Goal: Communication & Community: Answer question/provide support

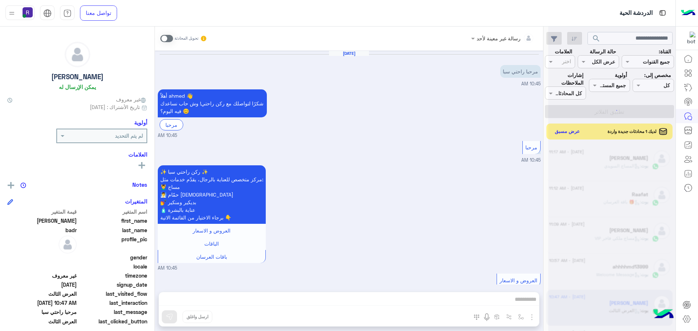
scroll to position [287, 0]
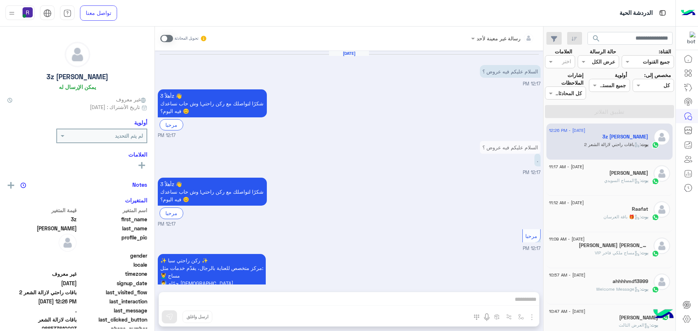
scroll to position [924, 0]
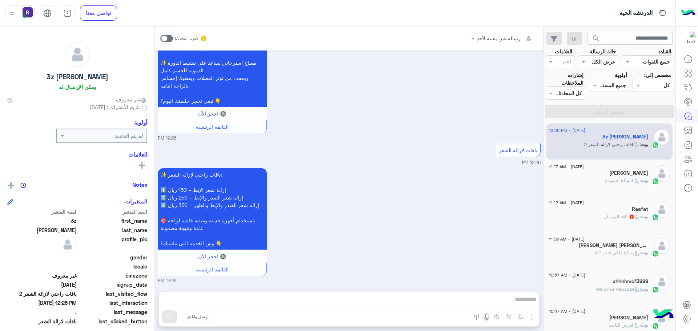
click at [630, 180] on span ": المساج ال[DEMOGRAPHIC_DATA]" at bounding box center [622, 180] width 37 height 5
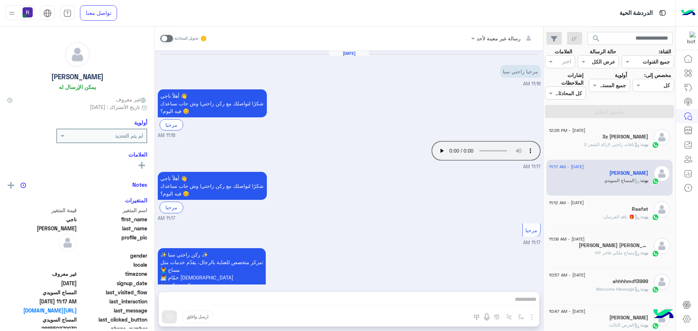
scroll to position [276, 0]
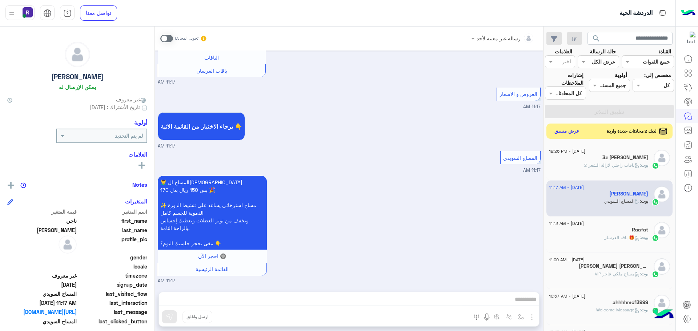
click at [570, 132] on button "عرض مسبق" at bounding box center [567, 132] width 31 height 10
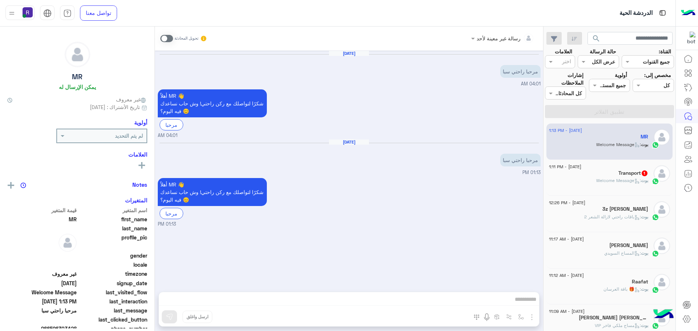
click at [615, 180] on span ": Welcome Message" at bounding box center [618, 180] width 45 height 5
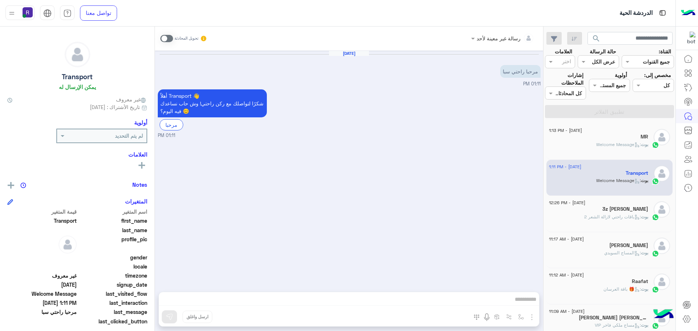
click at [168, 39] on span at bounding box center [166, 38] width 13 height 7
click at [531, 314] on img "button" at bounding box center [532, 317] width 9 height 9
click at [526, 307] on button "الصور" at bounding box center [520, 301] width 31 height 15
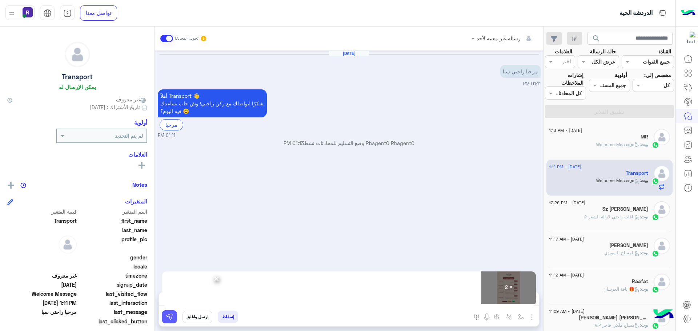
click at [170, 322] on button at bounding box center [169, 316] width 15 height 13
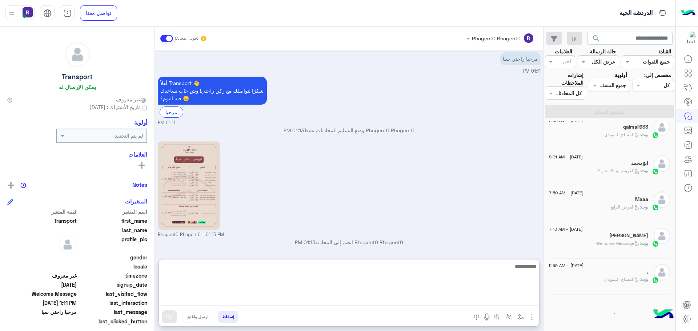
scroll to position [4, 0]
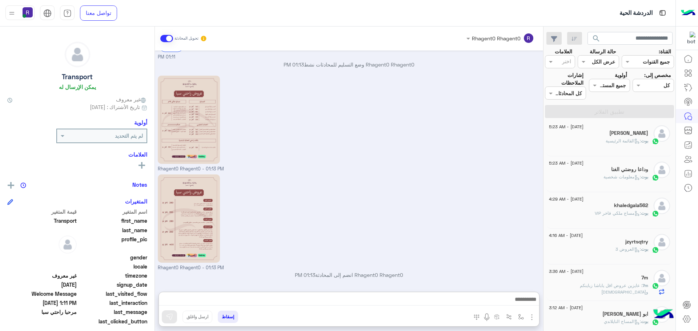
click at [586, 244] on div "jzyrtsqtry" at bounding box center [598, 243] width 99 height 8
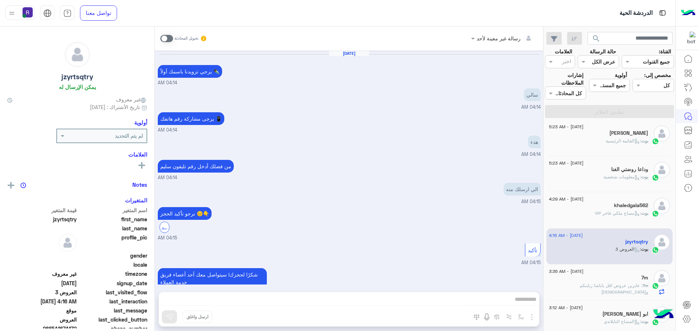
scroll to position [611, 0]
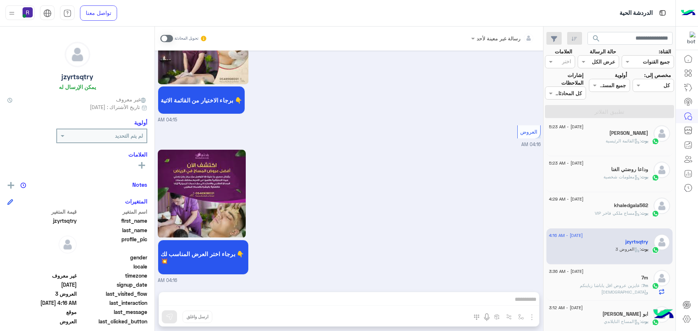
click at [607, 288] on span ": عايزين عروض اقل ياباشا زباينكم واللهي" at bounding box center [614, 289] width 68 height 12
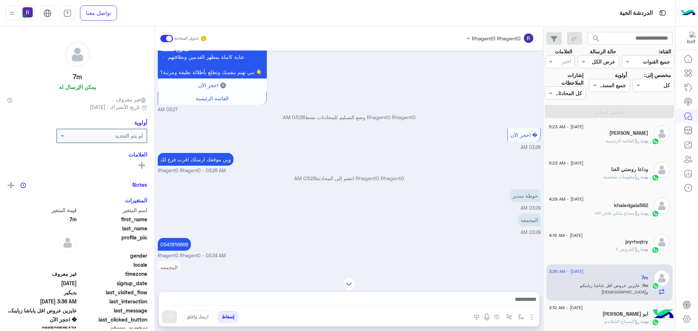
scroll to position [407, 0]
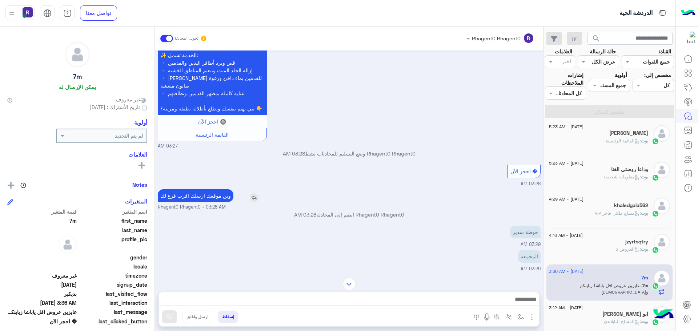
click at [202, 202] on p "وين موقعك ارسلك اقرب فرع لك" at bounding box center [196, 195] width 76 height 13
type textarea "*****"
click at [202, 202] on p "وين موقعك ارسلك اقرب فرع لك" at bounding box center [196, 195] width 76 height 13
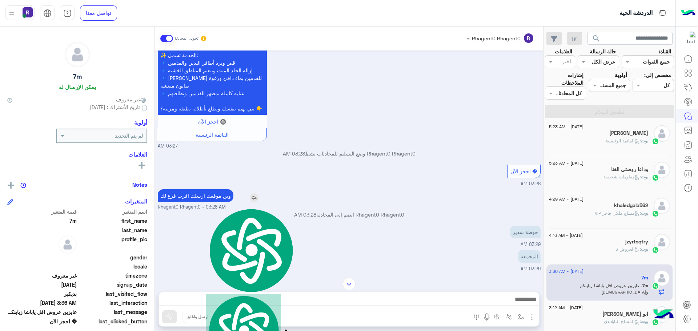
click at [202, 202] on p "وين موقعك ارسلك اقرب فرع لك" at bounding box center [196, 195] width 76 height 13
copy app-msgs-text
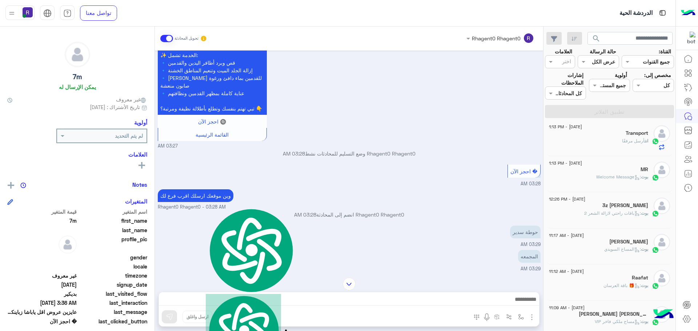
scroll to position [0, 0]
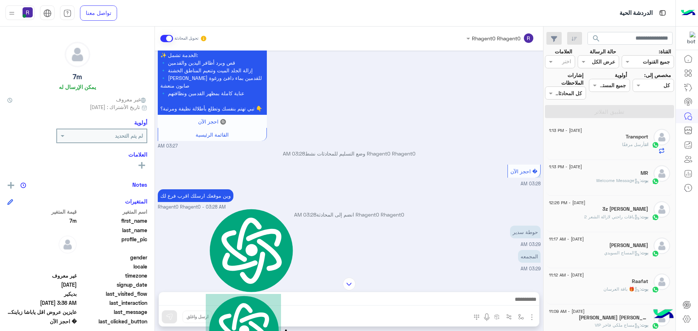
click at [616, 141] on div "انت أرسل مرفقًا" at bounding box center [598, 147] width 99 height 13
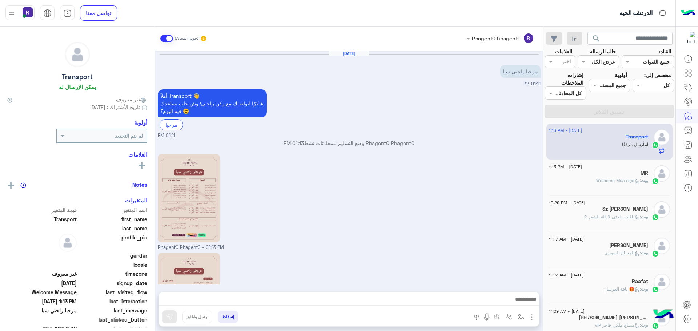
scroll to position [79, 0]
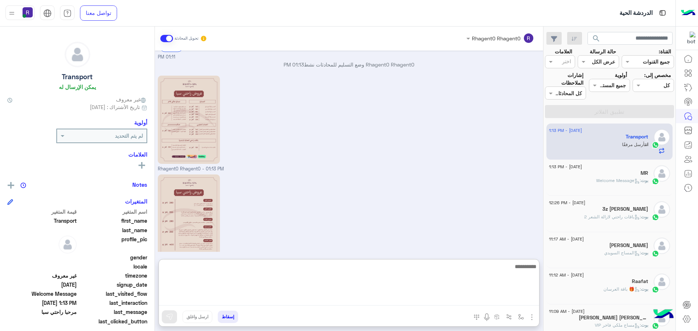
paste textarea "**********"
type textarea "**********"
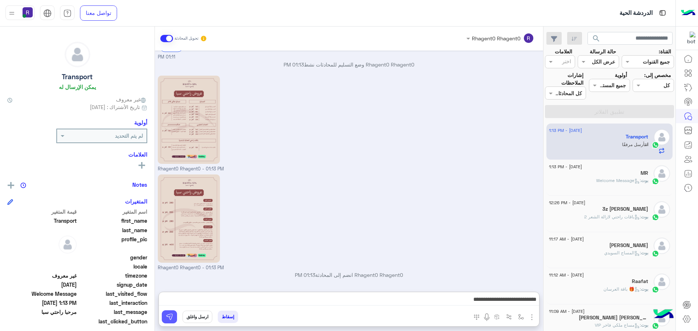
click at [168, 317] on img at bounding box center [169, 316] width 7 height 7
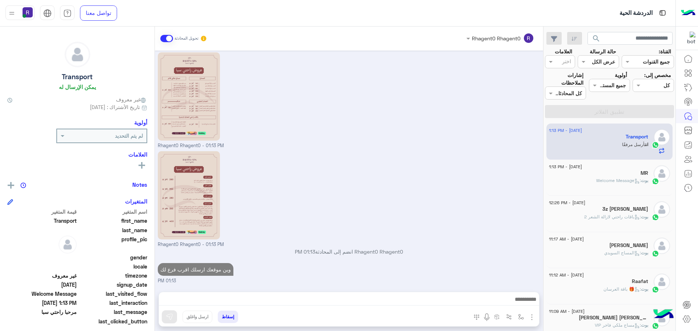
scroll to position [102, 0]
click at [626, 186] on div "بوت : Welcome Message" at bounding box center [598, 183] width 99 height 13
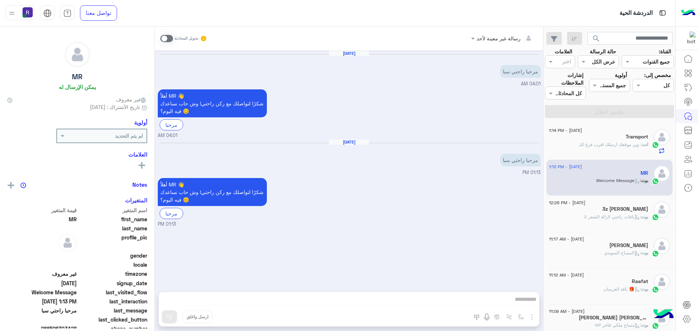
click at [617, 210] on h5 "3z [PERSON_NAME]" at bounding box center [625, 209] width 46 height 6
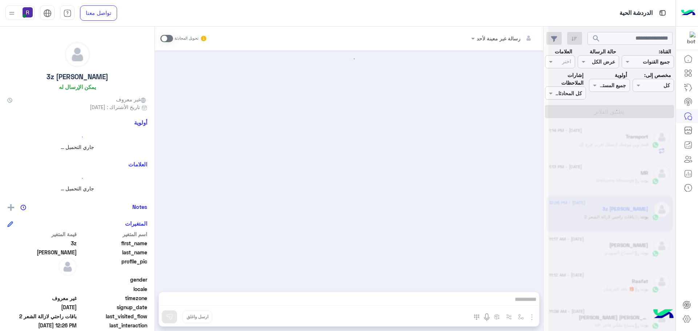
scroll to position [924, 0]
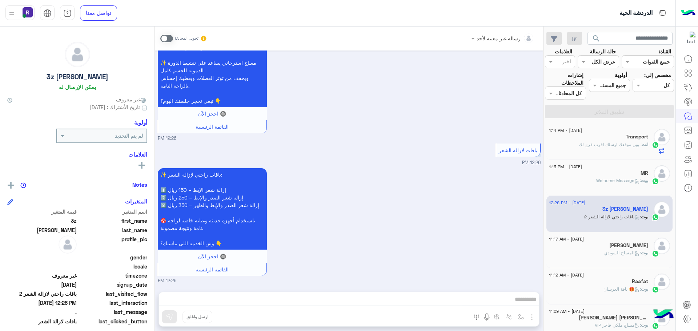
click at [642, 145] on span "انت" at bounding box center [645, 144] width 7 height 5
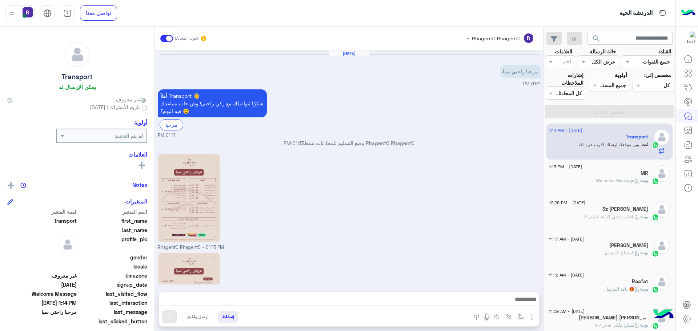
scroll to position [102, 0]
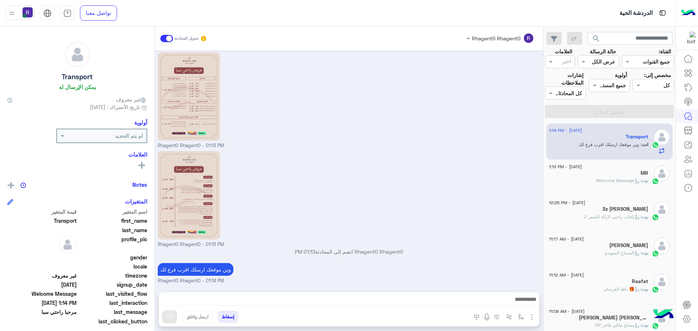
click at [639, 181] on span ": Welcome Message" at bounding box center [618, 180] width 45 height 5
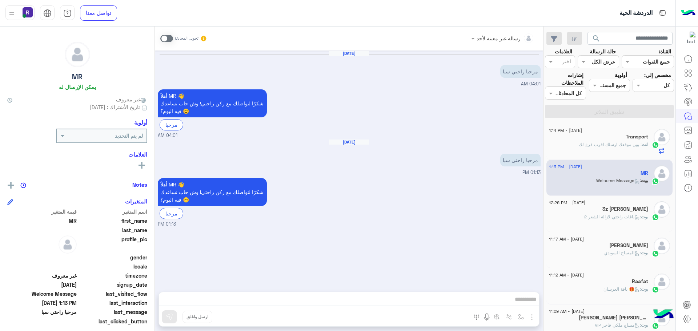
click at [595, 143] on span ": وين موقعك ارسلك اقرب فرع لك" at bounding box center [610, 144] width 63 height 5
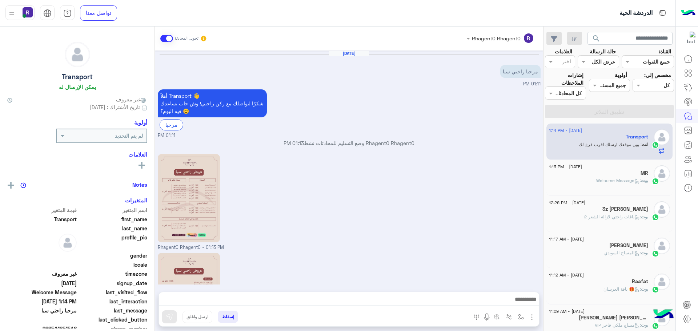
scroll to position [102, 0]
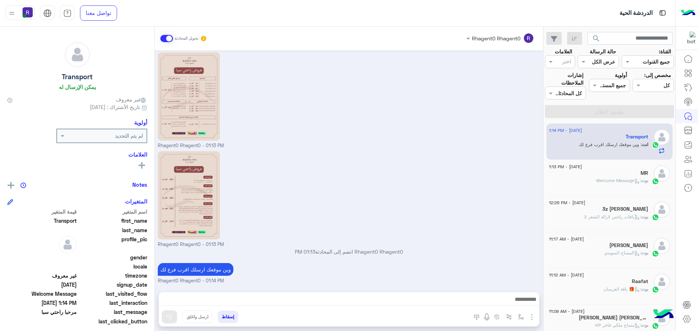
click at [627, 171] on div "MR" at bounding box center [598, 174] width 99 height 8
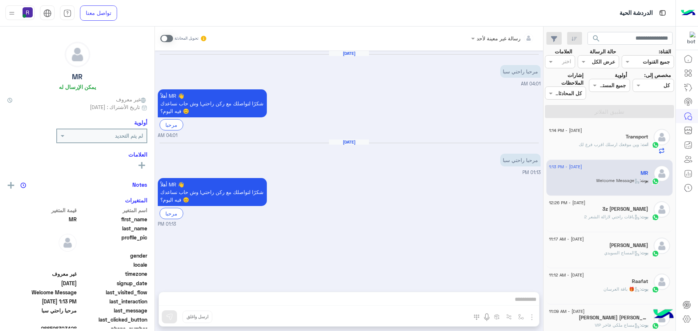
click at [618, 141] on p "انت : وين موقعك ارسلك اقرب فرع لك" at bounding box center [613, 144] width 69 height 7
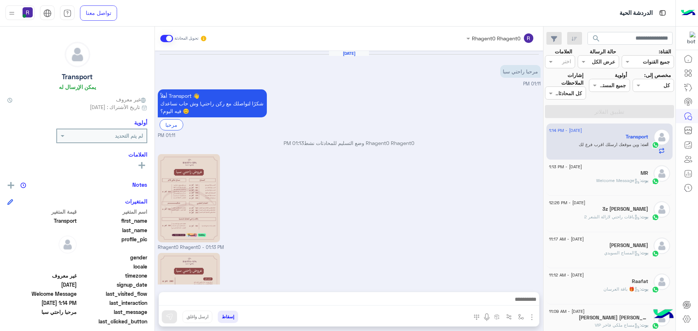
scroll to position [102, 0]
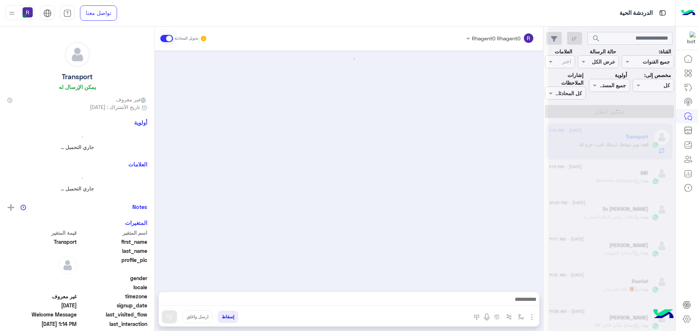
scroll to position [102, 0]
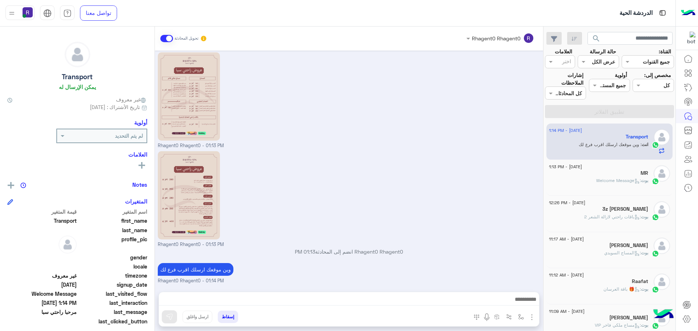
click at [627, 245] on h5 "[PERSON_NAME]" at bounding box center [628, 245] width 39 height 6
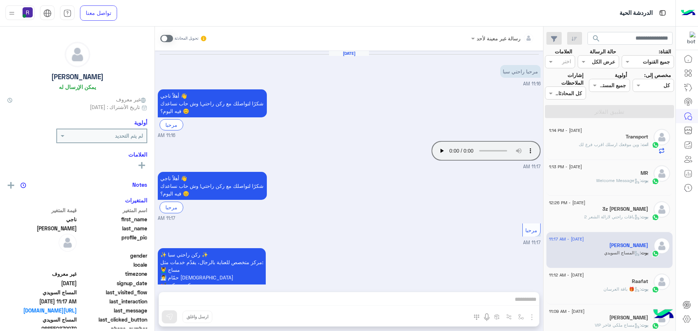
scroll to position [276, 0]
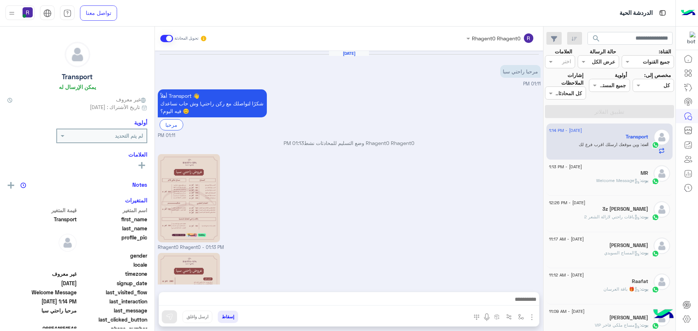
scroll to position [102, 0]
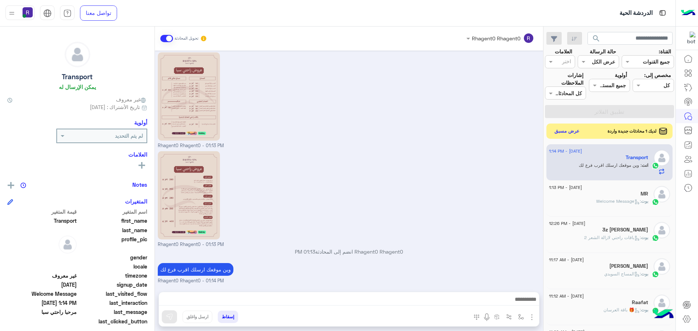
click at [567, 130] on button "عرض مسبق" at bounding box center [567, 132] width 31 height 10
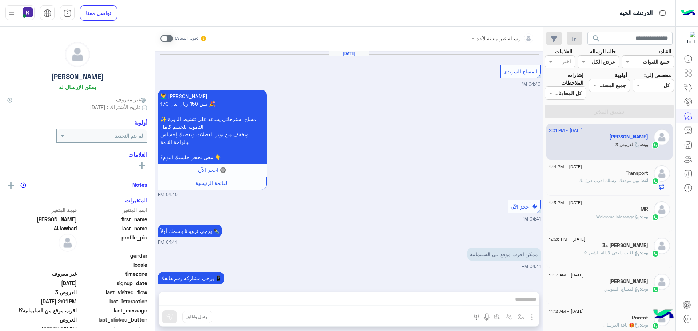
scroll to position [725, 0]
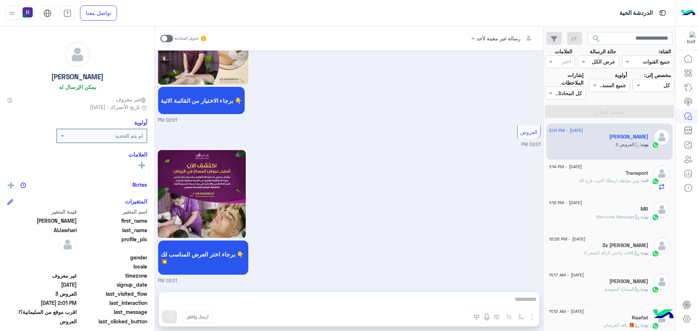
click at [171, 38] on span at bounding box center [166, 38] width 13 height 7
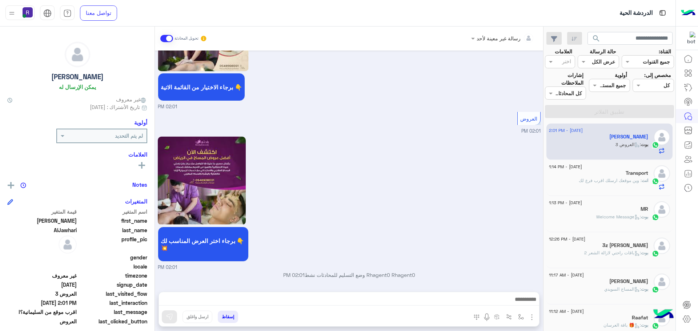
click at [533, 315] on img "button" at bounding box center [532, 317] width 9 height 9
click at [524, 304] on span "الصور" at bounding box center [517, 301] width 13 height 8
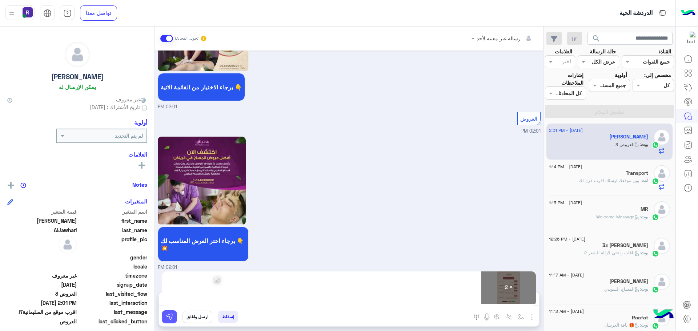
click at [172, 318] on img at bounding box center [169, 316] width 7 height 7
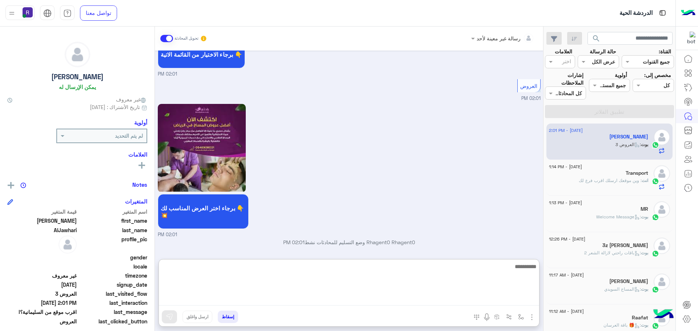
paste textarea "**********"
type textarea "**********"
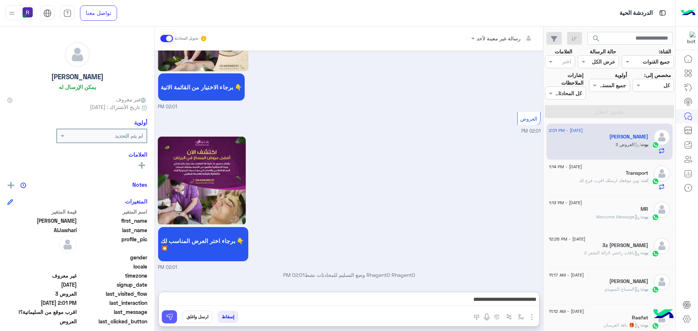
click at [167, 320] on img at bounding box center [169, 316] width 7 height 7
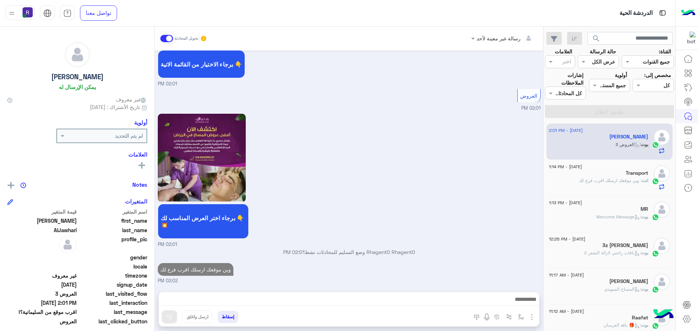
scroll to position [761, 0]
click at [637, 180] on span ": وين موقعك ارسلك اقرب فرع لك" at bounding box center [610, 180] width 63 height 5
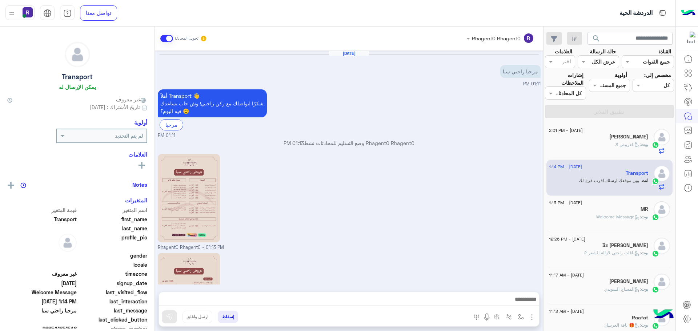
scroll to position [102, 0]
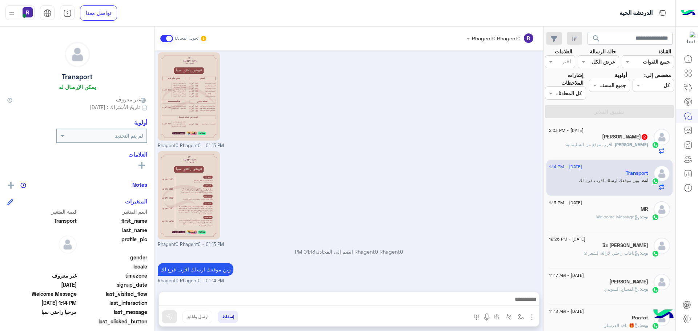
click at [575, 136] on div "Mohammad AlJawhari 2" at bounding box center [598, 138] width 99 height 8
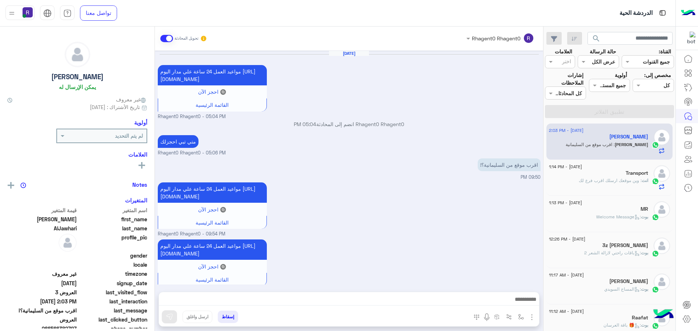
scroll to position [778, 0]
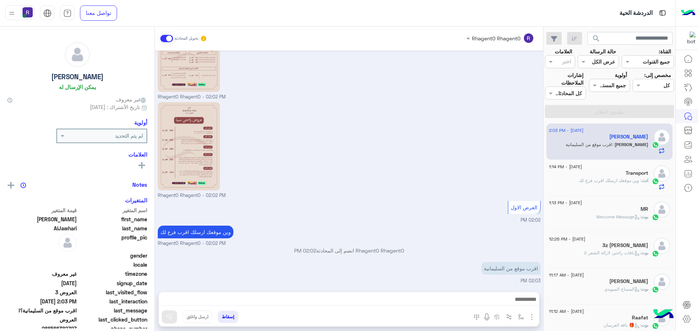
click at [533, 315] on img "button" at bounding box center [532, 317] width 9 height 9
click at [528, 305] on img at bounding box center [530, 301] width 6 height 8
click at [518, 316] on img "button" at bounding box center [521, 317] width 6 height 6
click at [513, 305] on div "أدخل اسم مجموعة الرسائل" at bounding box center [492, 301] width 64 height 8
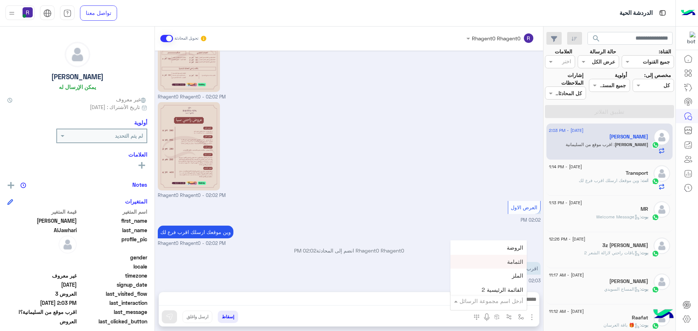
scroll to position [509, 0]
click at [506, 258] on div "لبن" at bounding box center [488, 256] width 76 height 14
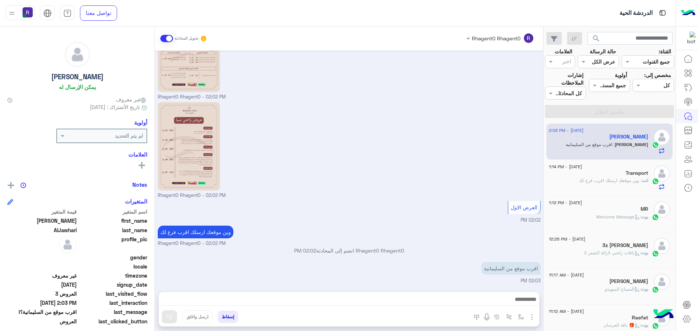
type textarea "***"
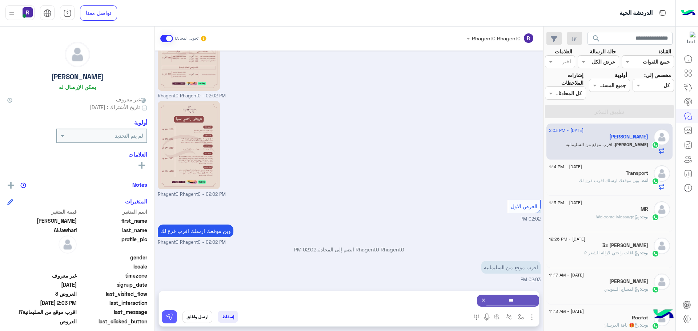
click at [171, 317] on img at bounding box center [169, 316] width 7 height 7
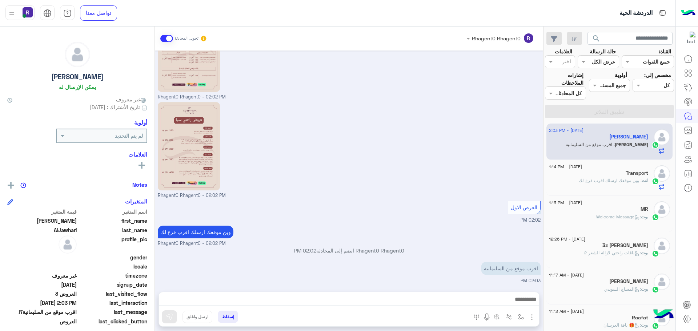
scroll to position [778, 0]
click at [635, 181] on span ": وين موقعك ارسلك اقرب فرع لك" at bounding box center [610, 180] width 63 height 5
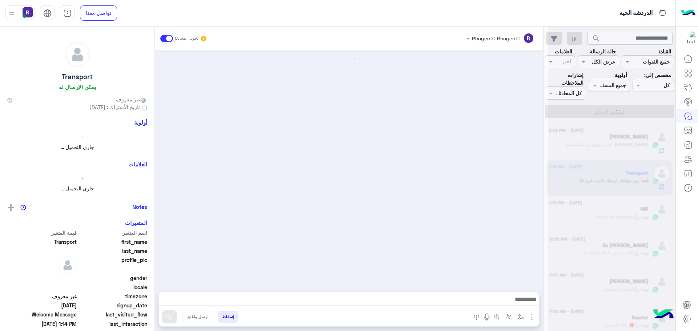
scroll to position [102, 0]
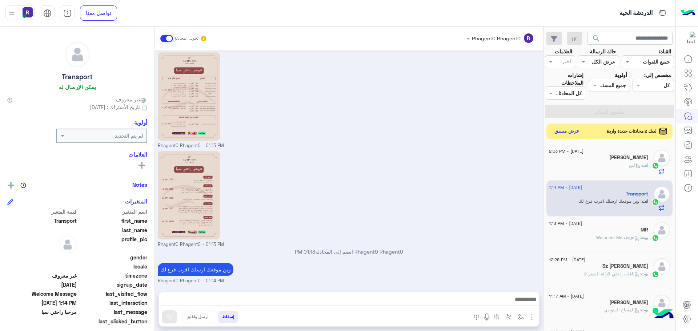
click at [572, 132] on button "عرض مسبق" at bounding box center [567, 132] width 31 height 10
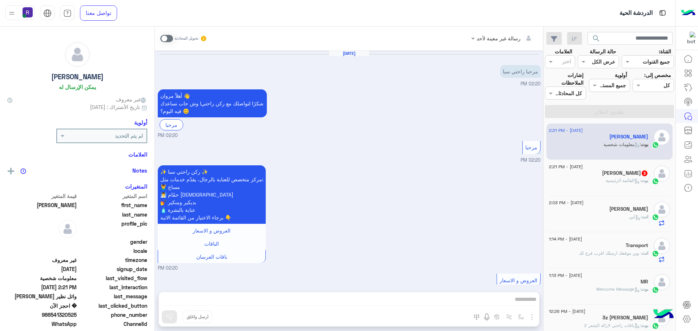
scroll to position [326, 0]
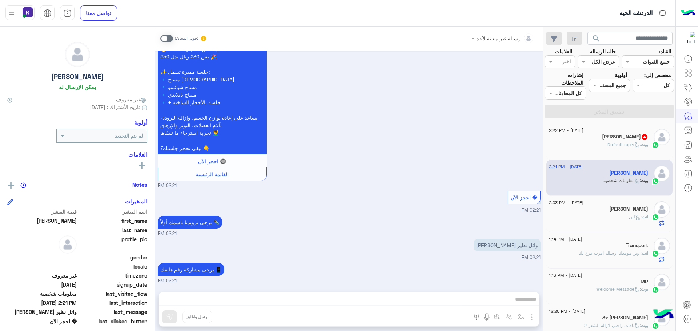
click at [171, 37] on span at bounding box center [166, 38] width 13 height 7
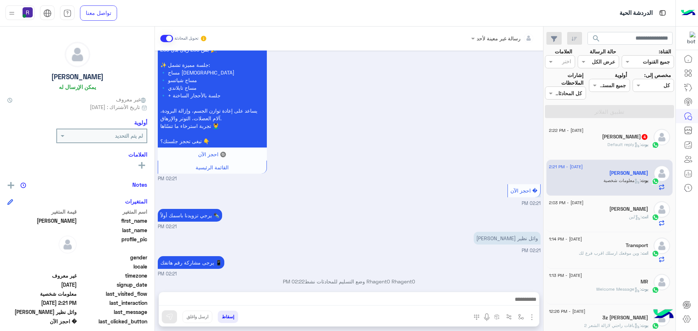
scroll to position [340, 0]
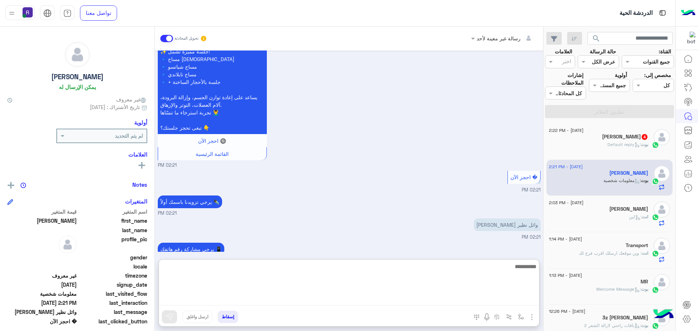
paste textarea "**********"
type textarea "**********"
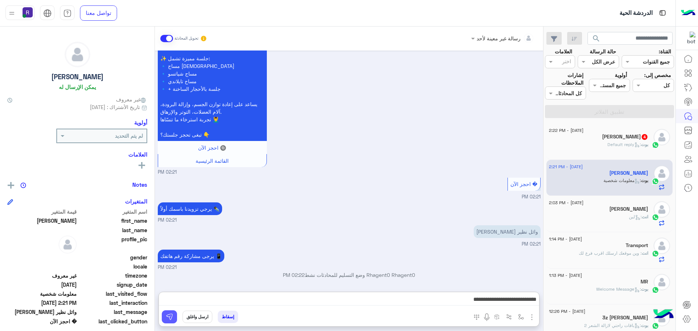
click at [173, 321] on button at bounding box center [169, 316] width 15 height 13
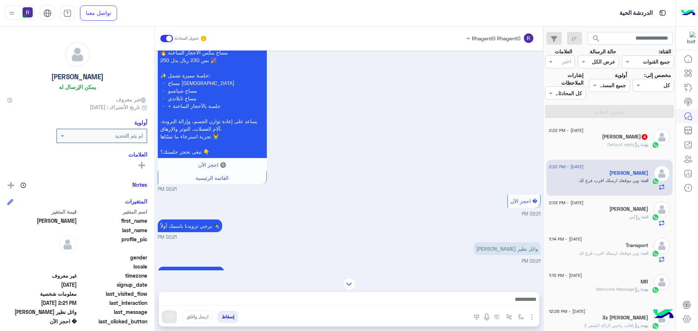
scroll to position [376, 0]
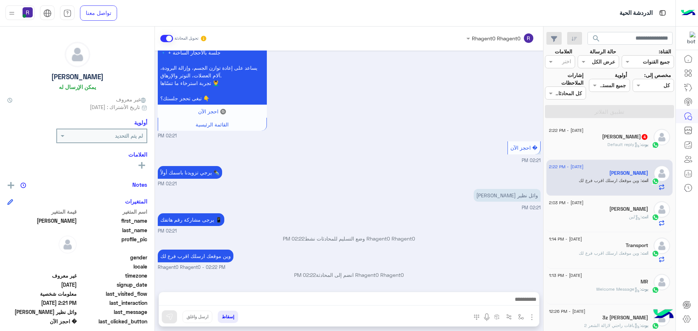
click at [641, 142] on span "بوت" at bounding box center [644, 144] width 7 height 5
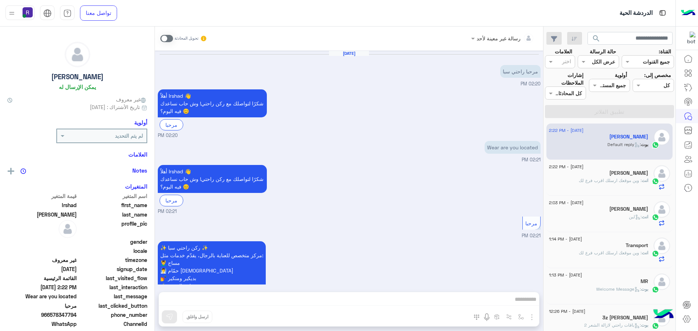
scroll to position [139, 0]
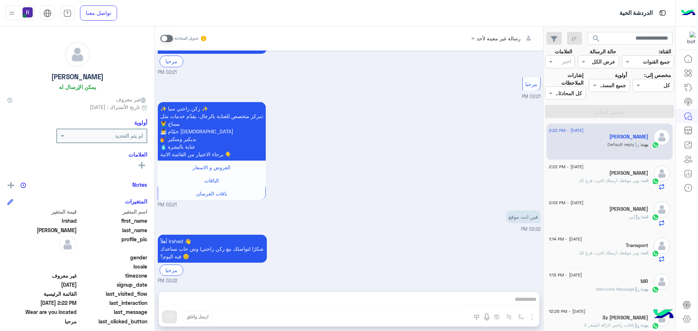
click at [170, 38] on span at bounding box center [166, 38] width 13 height 7
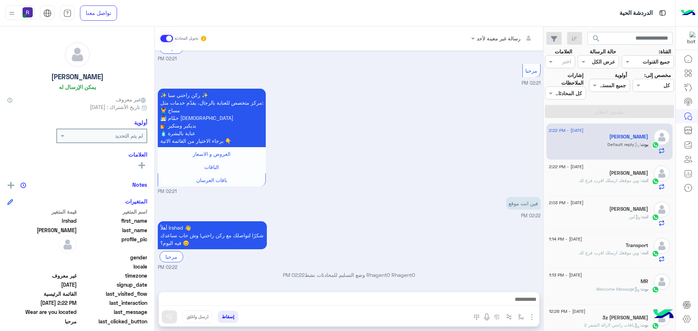
drag, startPoint x: 309, startPoint y: 303, endPoint x: 388, endPoint y: 229, distance: 107.5
click at [388, 229] on div "أهلاً Irshad 👋 شكرًا لتواصلك مع ركن راحتي! وش حاب نساعدك فيه اليوم؟ 😊 مرحبا 02:…" at bounding box center [349, 246] width 383 height 52
click at [519, 316] on img "button" at bounding box center [521, 317] width 6 height 6
click at [513, 302] on input "text" at bounding box center [498, 301] width 49 height 8
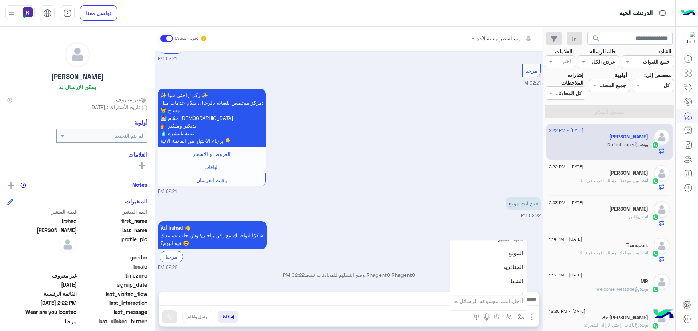
scroll to position [509, 0]
click at [508, 259] on div "لبن" at bounding box center [488, 256] width 76 height 14
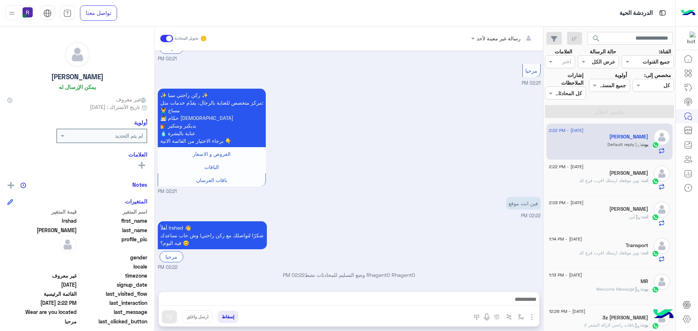
type textarea "***"
click at [172, 315] on img at bounding box center [169, 316] width 7 height 7
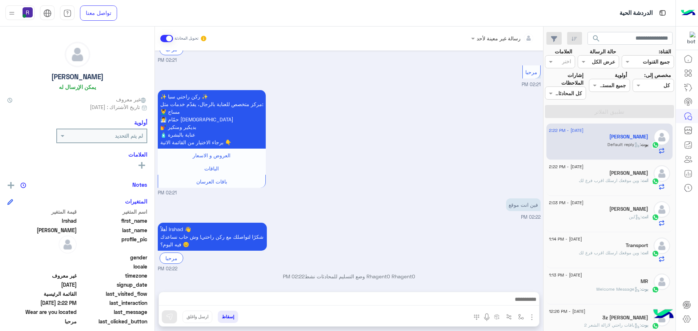
scroll to position [153, 0]
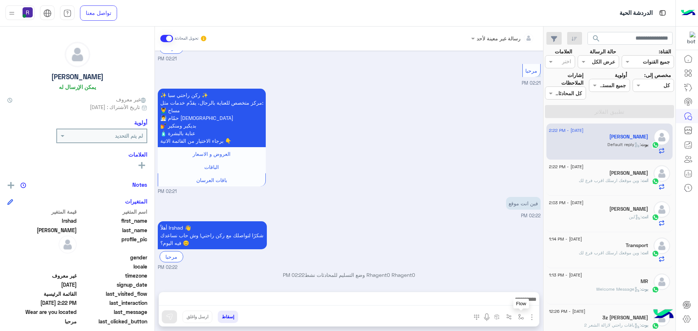
click at [524, 318] on img "button" at bounding box center [521, 317] width 6 height 6
click at [510, 300] on input "text" at bounding box center [498, 301] width 49 height 8
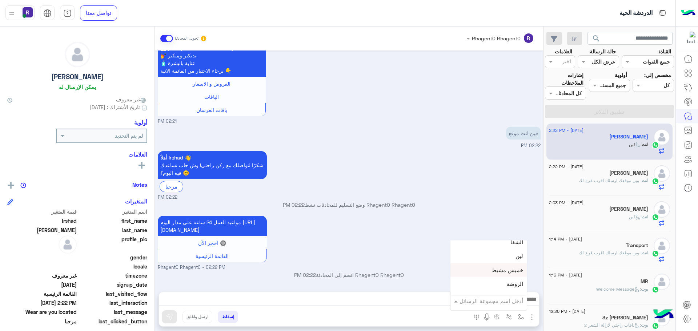
scroll to position [473, 0]
click at [502, 267] on div "الجنادرية" at bounding box center [488, 265] width 76 height 14
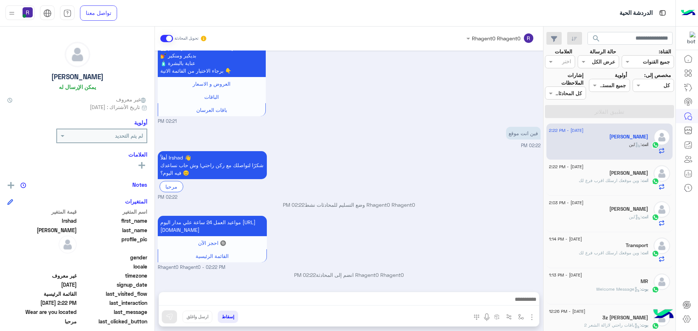
type textarea "*********"
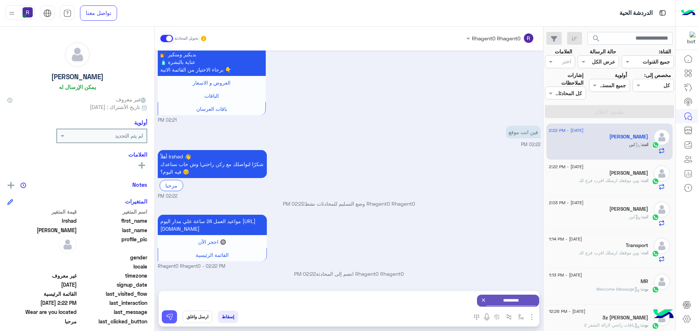
click at [166, 316] on img at bounding box center [169, 316] width 7 height 7
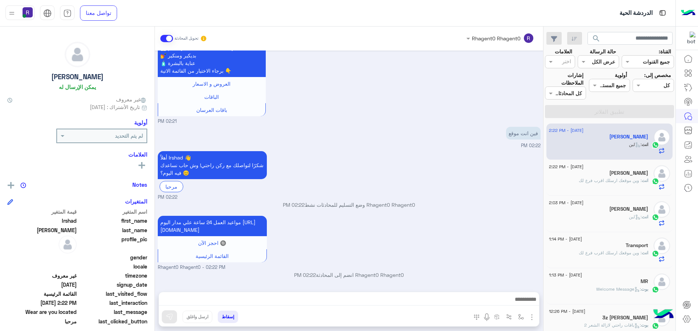
scroll to position [230, 0]
click at [628, 184] on div "انت : وين موقعك ارسلك اقرب فرع لك" at bounding box center [598, 183] width 99 height 13
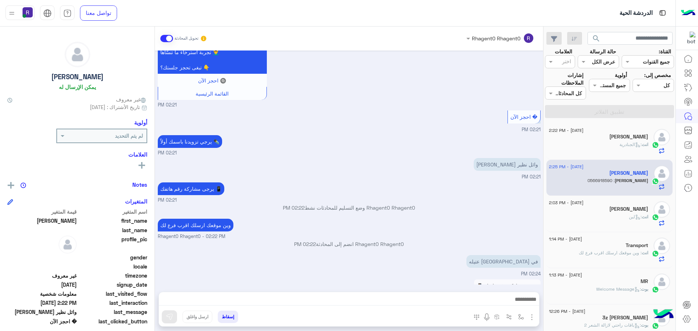
scroll to position [437, 0]
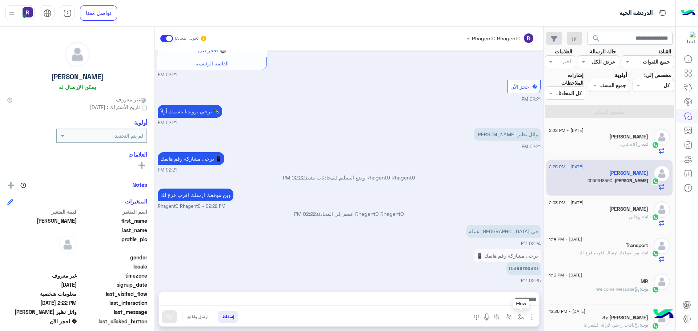
click at [520, 317] on img "button" at bounding box center [521, 317] width 6 height 6
click at [516, 301] on input "text" at bounding box center [498, 301] width 49 height 8
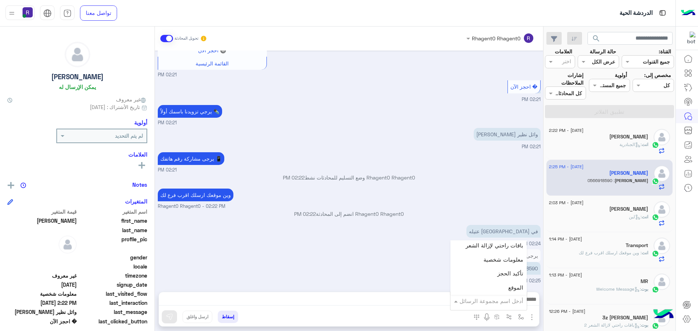
scroll to position [473, 0]
click at [503, 289] on div "لبن" at bounding box center [488, 293] width 76 height 14
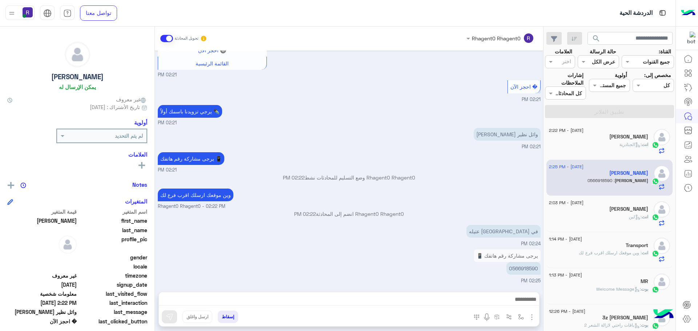
type textarea "***"
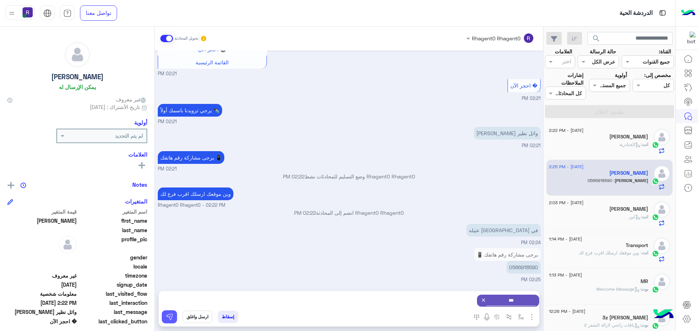
click at [167, 314] on img at bounding box center [169, 316] width 7 height 7
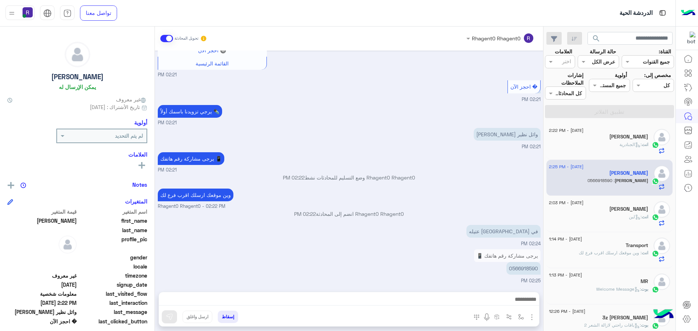
scroll to position [437, 0]
click at [607, 144] on div "انت : الجنادرية" at bounding box center [598, 147] width 99 height 13
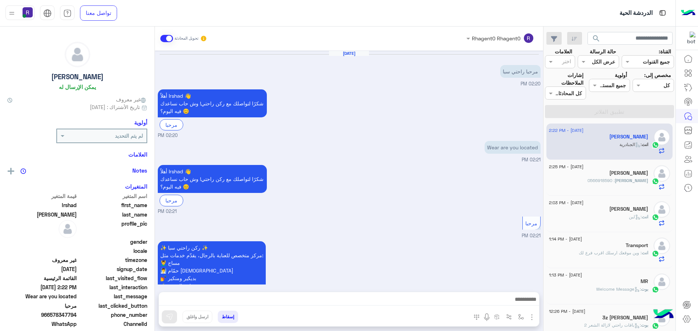
scroll to position [295, 0]
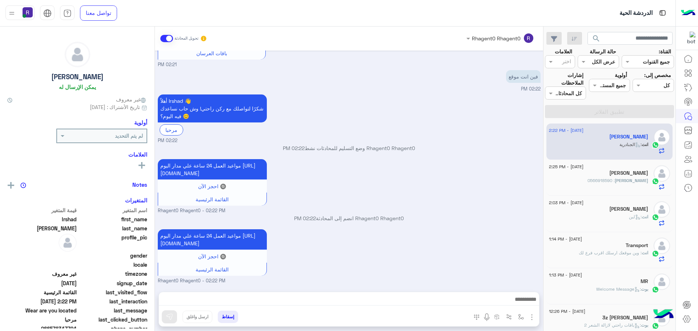
click at [612, 182] on span ": 0566918590" at bounding box center [600, 180] width 27 height 5
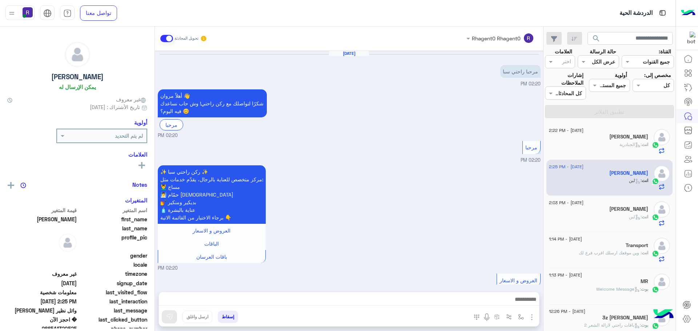
scroll to position [566, 0]
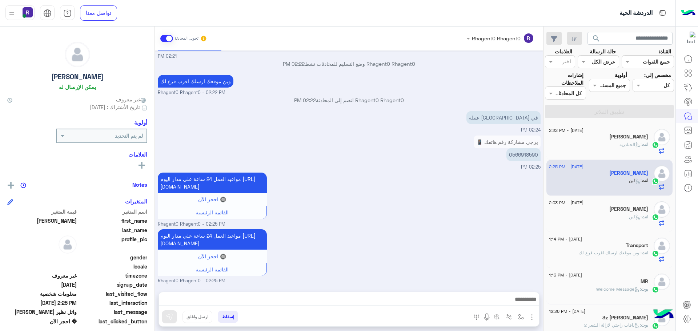
click at [610, 210] on h5 "Mohammad AlJawhari" at bounding box center [628, 209] width 39 height 6
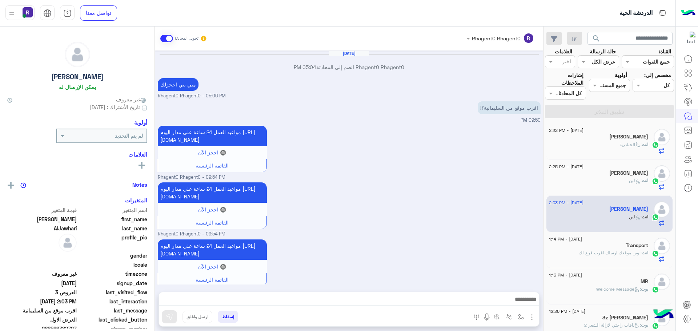
scroll to position [778, 0]
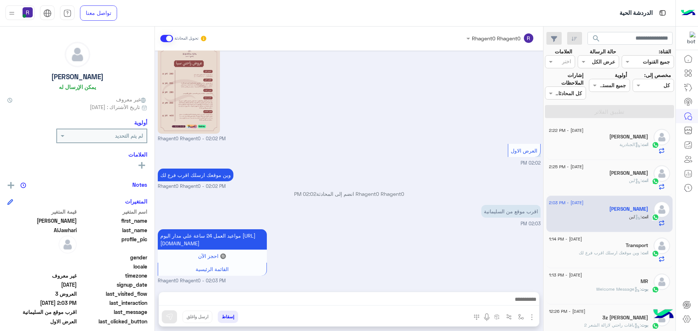
click at [619, 148] on p "انت : الجنادرية" at bounding box center [633, 144] width 29 height 7
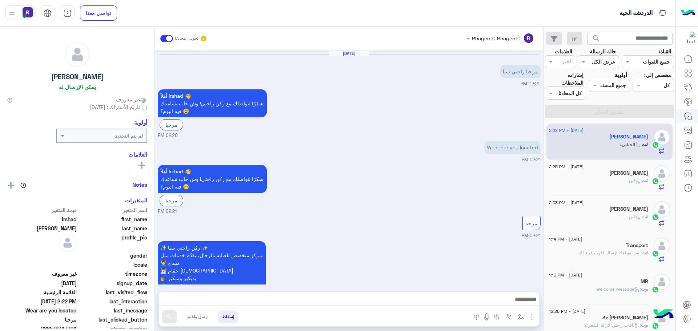
scroll to position [295, 0]
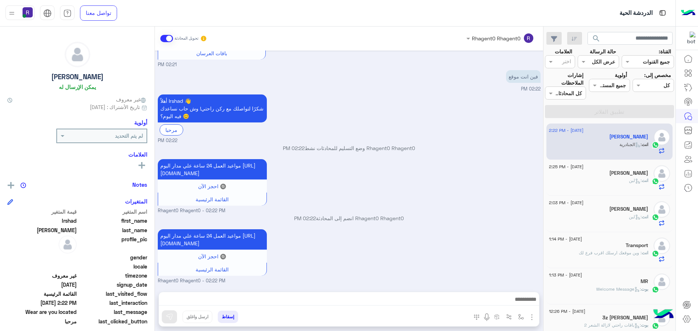
click at [607, 168] on div "13 September - 2:25 PM" at bounding box center [598, 167] width 99 height 5
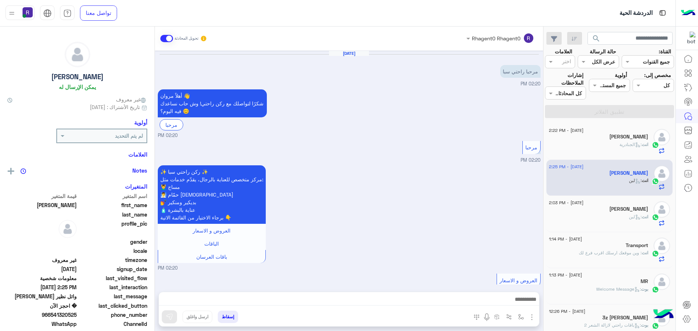
scroll to position [502, 0]
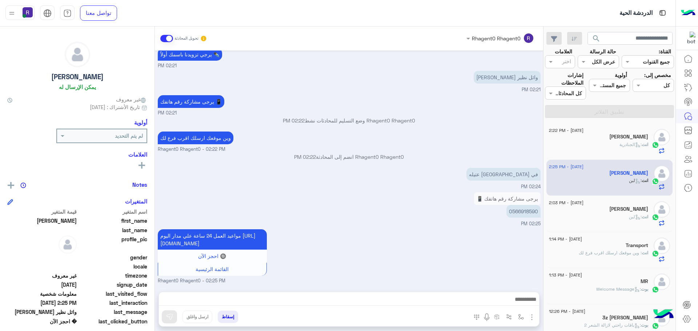
click at [613, 136] on div "Irshad Bajwa" at bounding box center [598, 138] width 99 height 8
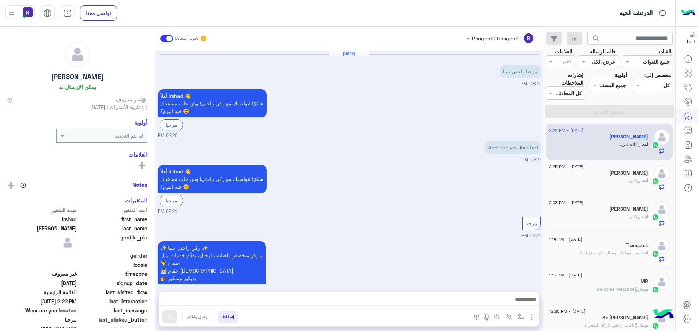
scroll to position [295, 0]
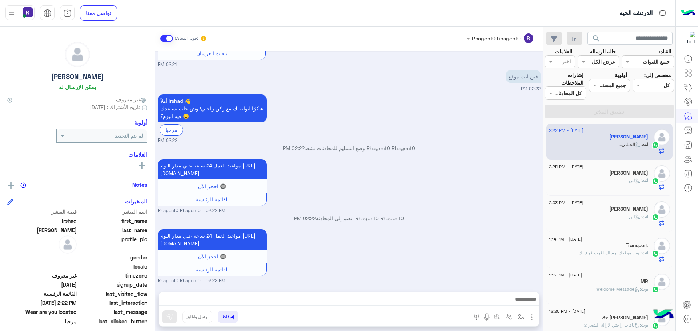
click at [638, 181] on icon at bounding box center [637, 181] width 5 height 5
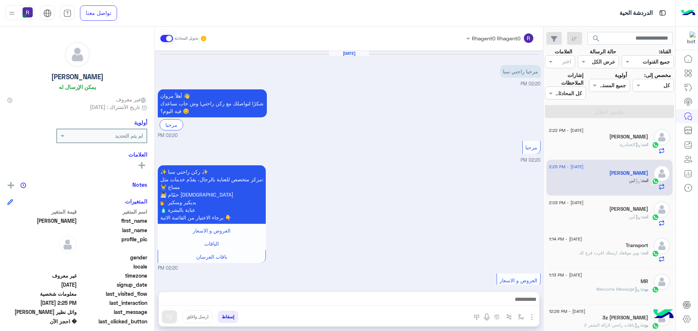
scroll to position [502, 0]
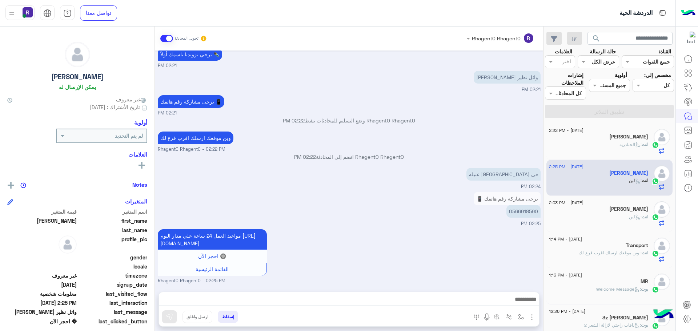
click at [615, 144] on div "انت : الجنادرية" at bounding box center [598, 147] width 99 height 13
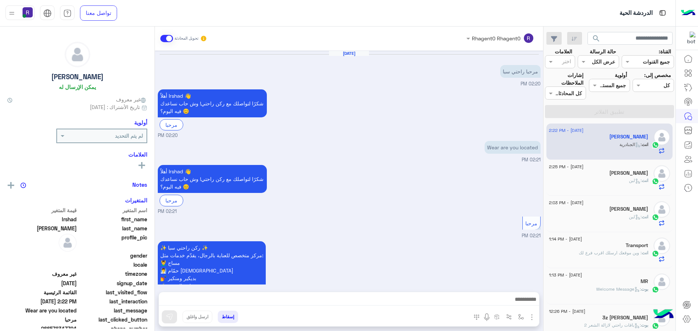
scroll to position [295, 0]
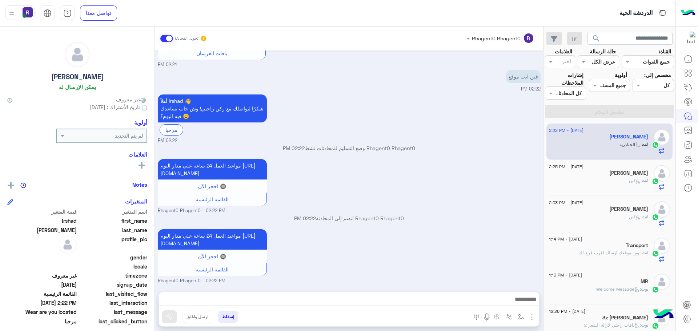
click at [581, 173] on div "مروان" at bounding box center [598, 174] width 99 height 8
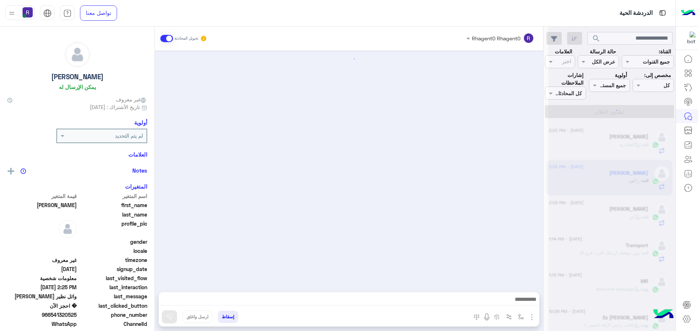
scroll to position [502, 0]
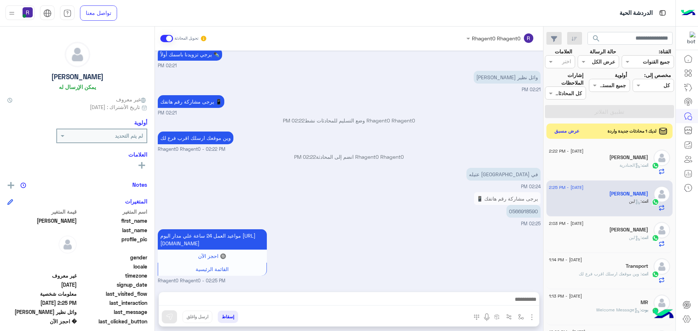
click at [571, 131] on button "عرض مسبق" at bounding box center [567, 132] width 31 height 10
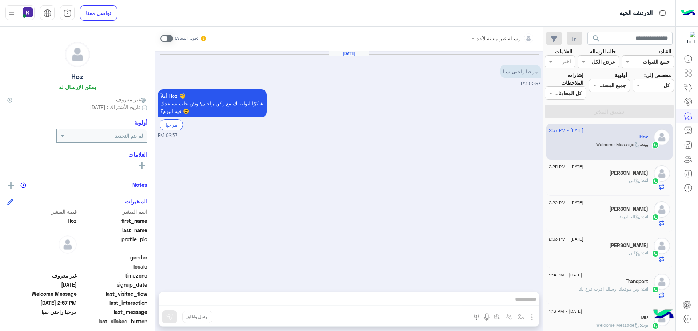
click at [172, 38] on span at bounding box center [166, 38] width 13 height 7
click at [531, 318] on img "button" at bounding box center [532, 317] width 9 height 9
click at [525, 301] on button "الصور" at bounding box center [520, 301] width 31 height 15
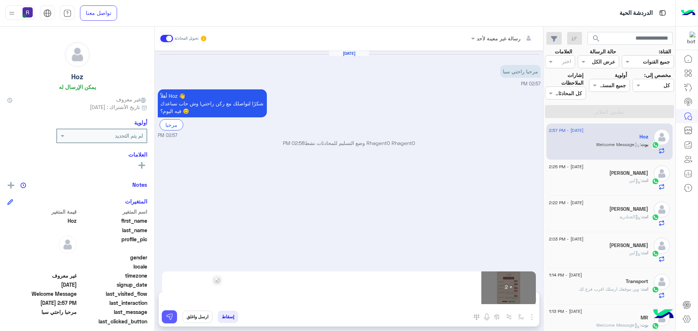
click at [169, 315] on img at bounding box center [169, 316] width 7 height 7
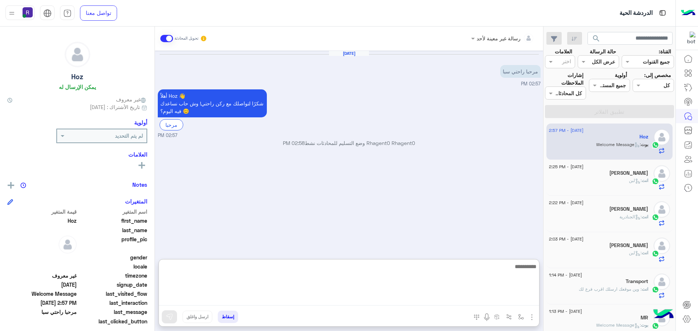
paste textarea "**********"
type textarea "**********"
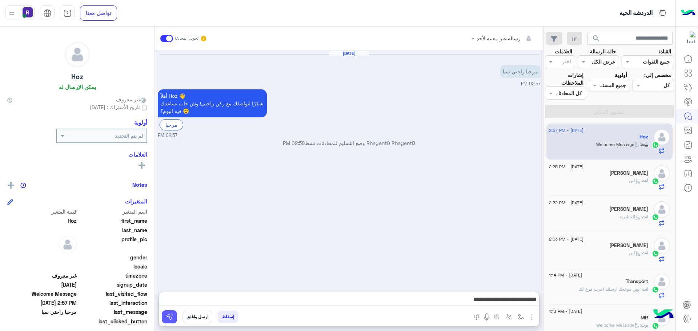
click at [173, 312] on button at bounding box center [169, 316] width 15 height 13
click at [629, 184] on p "انت : لبن" at bounding box center [638, 180] width 19 height 7
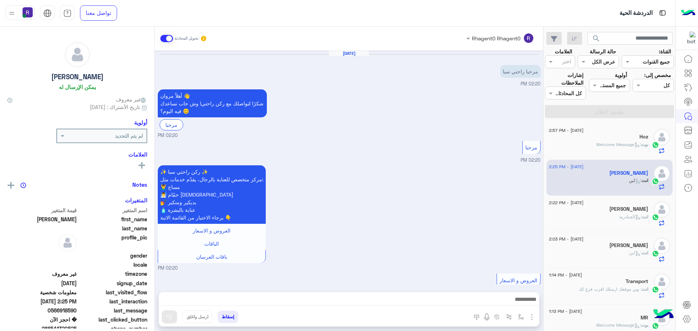
scroll to position [502, 0]
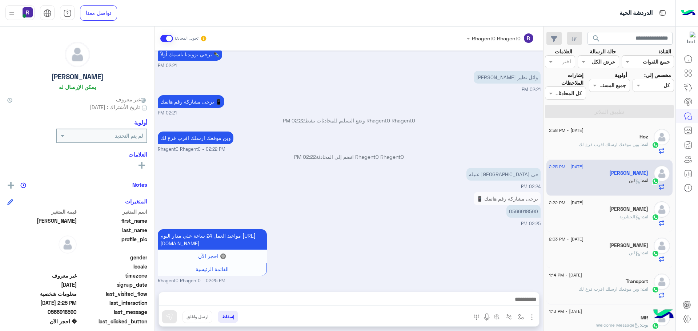
click at [641, 149] on div "انت : وين موقعك ارسلك اقرب فرع لك" at bounding box center [598, 147] width 99 height 13
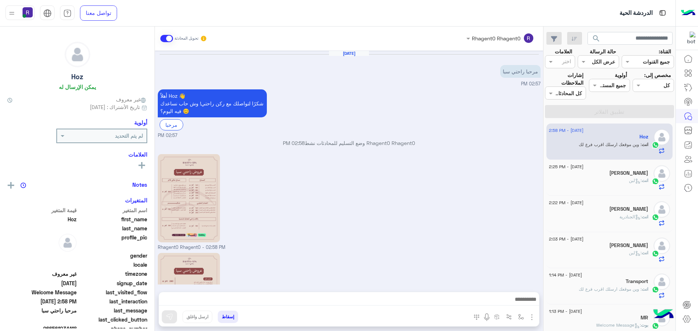
scroll to position [102, 0]
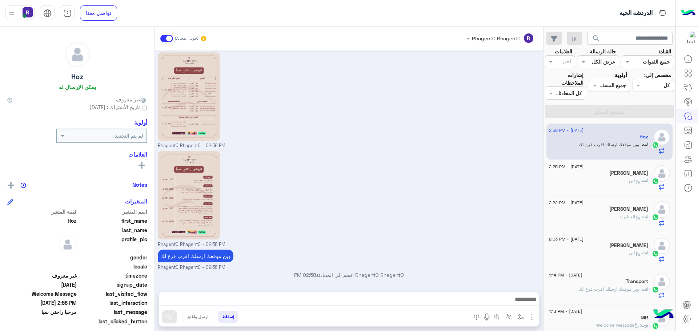
click at [629, 174] on div "مروان" at bounding box center [598, 174] width 99 height 8
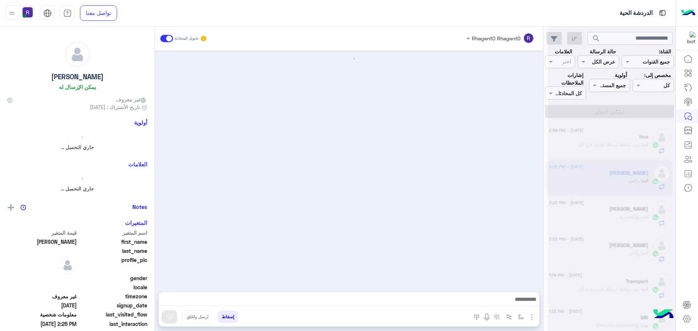
scroll to position [502, 0]
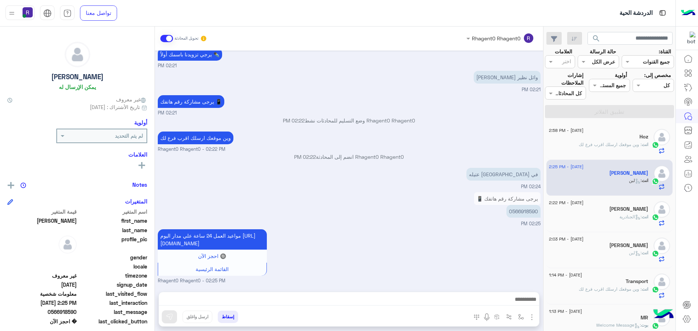
click at [603, 139] on div "Hoz" at bounding box center [598, 138] width 99 height 8
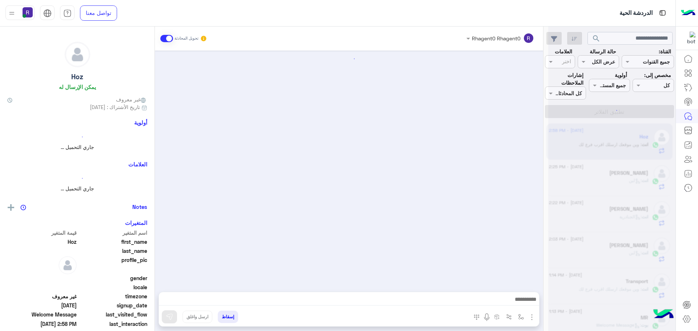
scroll to position [102, 0]
